Goal: Information Seeking & Learning: Learn about a topic

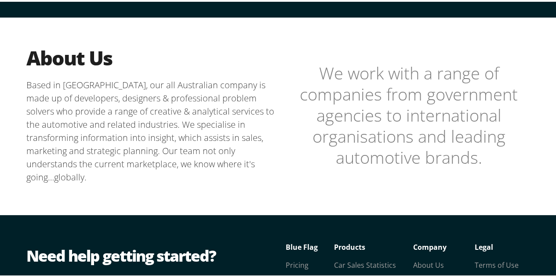
scroll to position [220, 0]
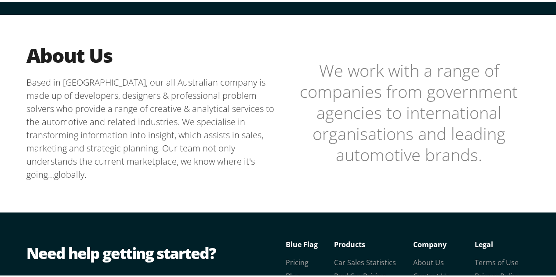
drag, startPoint x: 559, startPoint y: 34, endPoint x: 562, endPoint y: 132, distance: 98.0
click at [555, 132] on html "Products API NEVDIS Plate to VIN vin, chassis, registration plate, registration…" at bounding box center [281, 74] width 562 height 589
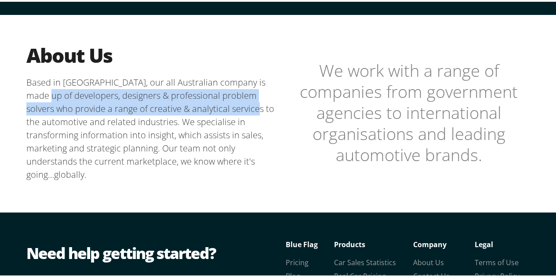
drag, startPoint x: 32, startPoint y: 92, endPoint x: 245, endPoint y: 109, distance: 213.8
click at [245, 109] on p "Based in [GEOGRAPHIC_DATA], our all Australian company is made up of developers…" at bounding box center [153, 126] width 255 height 105
click at [66, 106] on p "Based in [GEOGRAPHIC_DATA], our all Australian company is made up of developers…" at bounding box center [153, 126] width 255 height 105
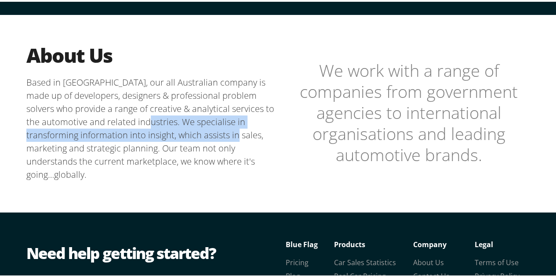
drag, startPoint x: 159, startPoint y: 118, endPoint x: 205, endPoint y: 137, distance: 49.3
click at [205, 137] on p "Based in [GEOGRAPHIC_DATA], our all Australian company is made up of developers…" at bounding box center [153, 126] width 255 height 105
click at [189, 132] on p "Based in [GEOGRAPHIC_DATA], our all Australian company is made up of developers…" at bounding box center [153, 126] width 255 height 105
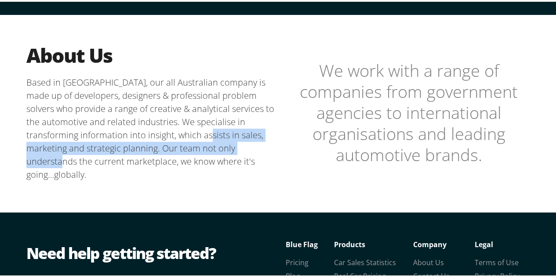
drag, startPoint x: 180, startPoint y: 131, endPoint x: 239, endPoint y: 141, distance: 59.8
click at [239, 141] on p "Based in [GEOGRAPHIC_DATA], our all Australian company is made up of developers…" at bounding box center [153, 126] width 255 height 105
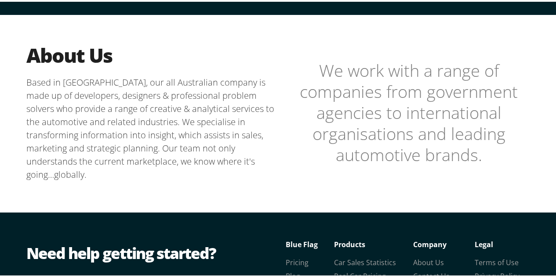
click at [208, 126] on p "Based in [GEOGRAPHIC_DATA], our all Australian company is made up of developers…" at bounding box center [153, 126] width 255 height 105
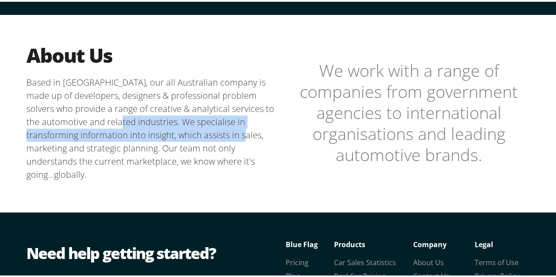
drag, startPoint x: 136, startPoint y: 126, endPoint x: 220, endPoint y: 130, distance: 83.6
click at [220, 130] on p "Based in [GEOGRAPHIC_DATA], our all Australian company is made up of developers…" at bounding box center [153, 126] width 255 height 105
